Goal: Information Seeking & Learning: Learn about a topic

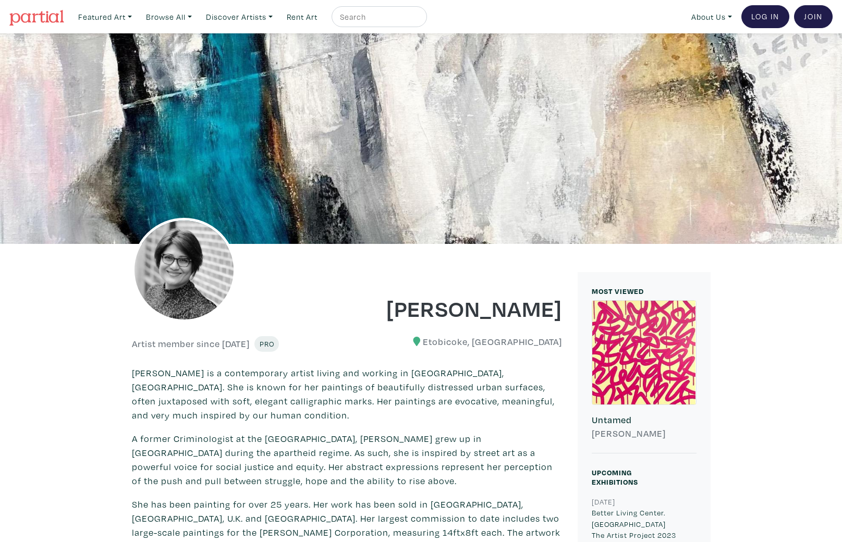
click at [407, 14] on input "text" at bounding box center [378, 16] width 78 height 13
type input "[PERSON_NAME]"
click at [419, 20] on button "submit" at bounding box center [419, 20] width 0 height 0
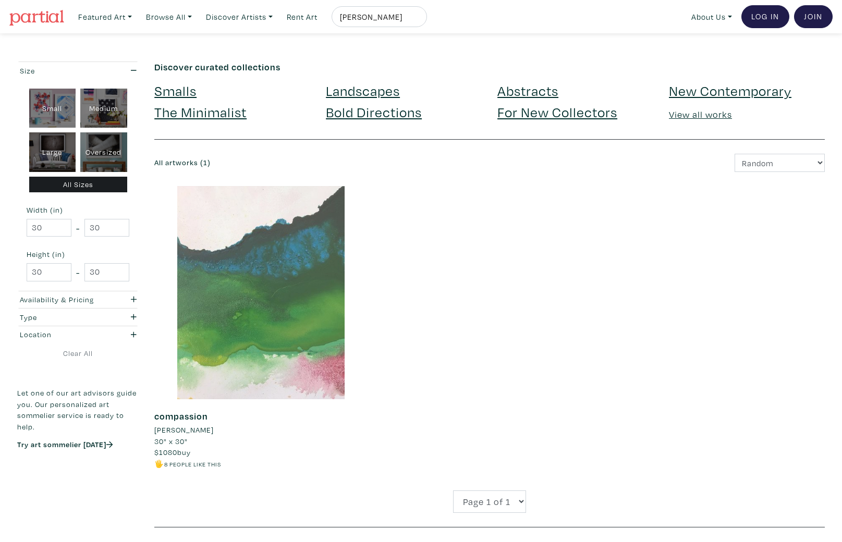
click at [224, 283] on div at bounding box center [260, 292] width 213 height 213
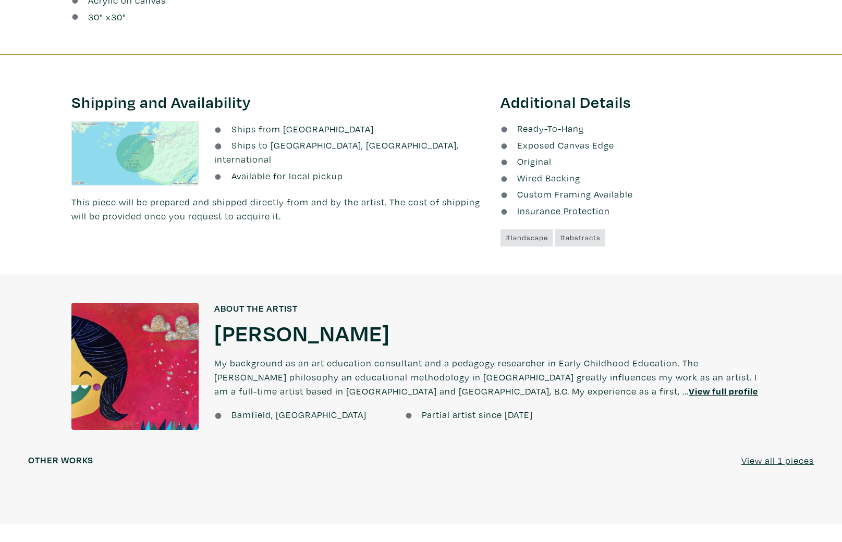
scroll to position [604, 0]
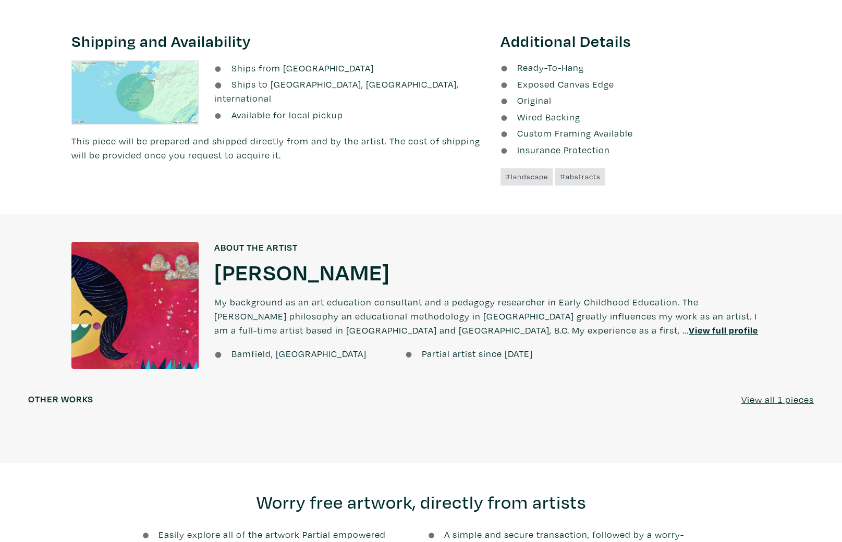
click at [689, 331] on u "View full profile" at bounding box center [723, 330] width 69 height 12
